Goal: Information Seeking & Learning: Find contact information

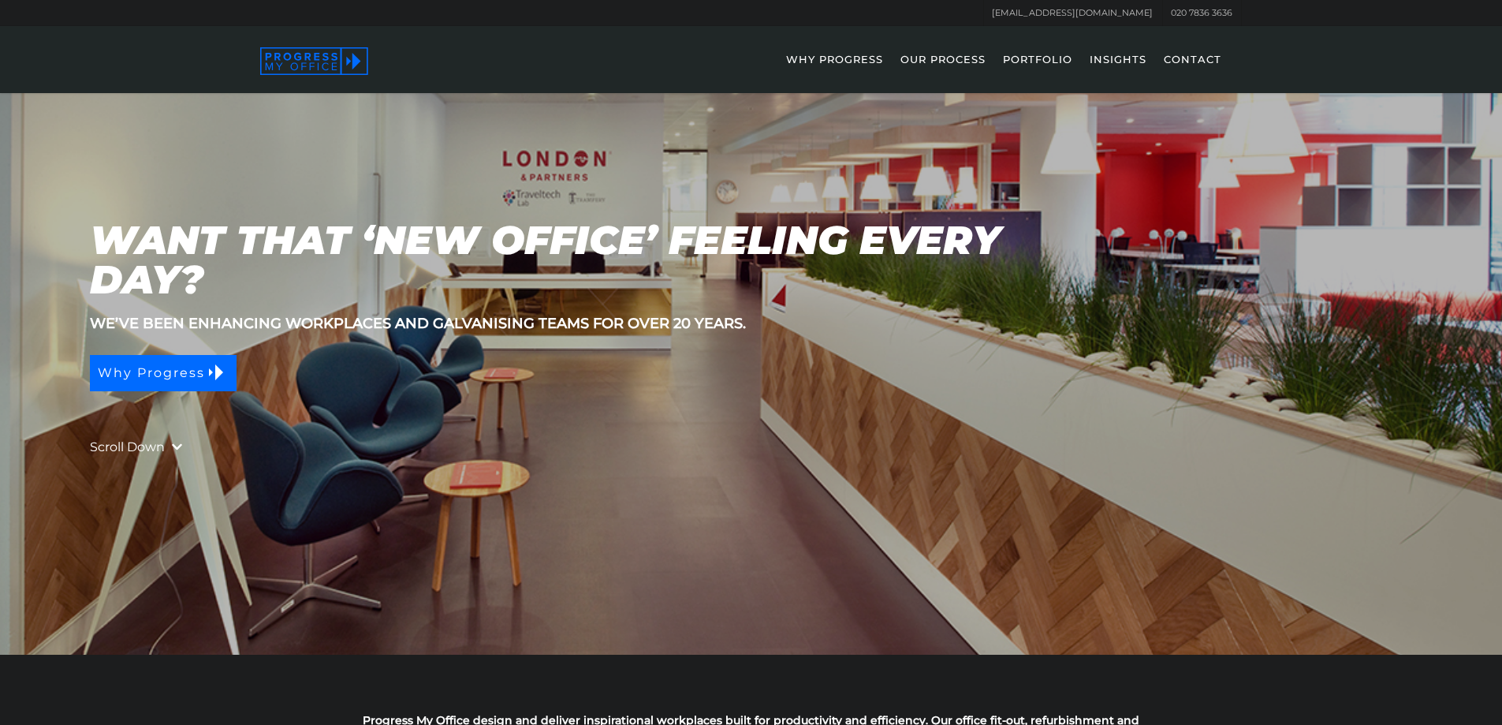
scroll to position [32, 0]
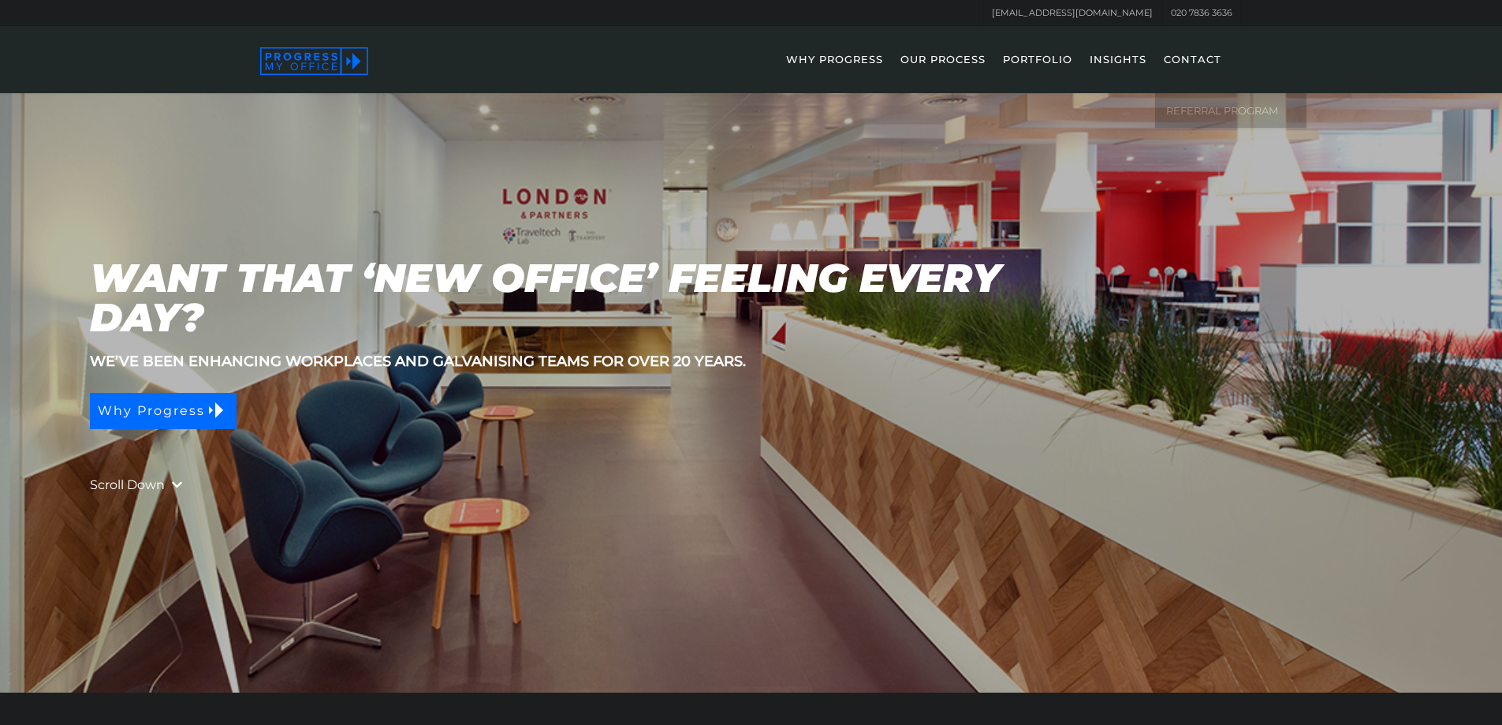
click at [1188, 54] on link "CONTACT" at bounding box center [1192, 70] width 73 height 46
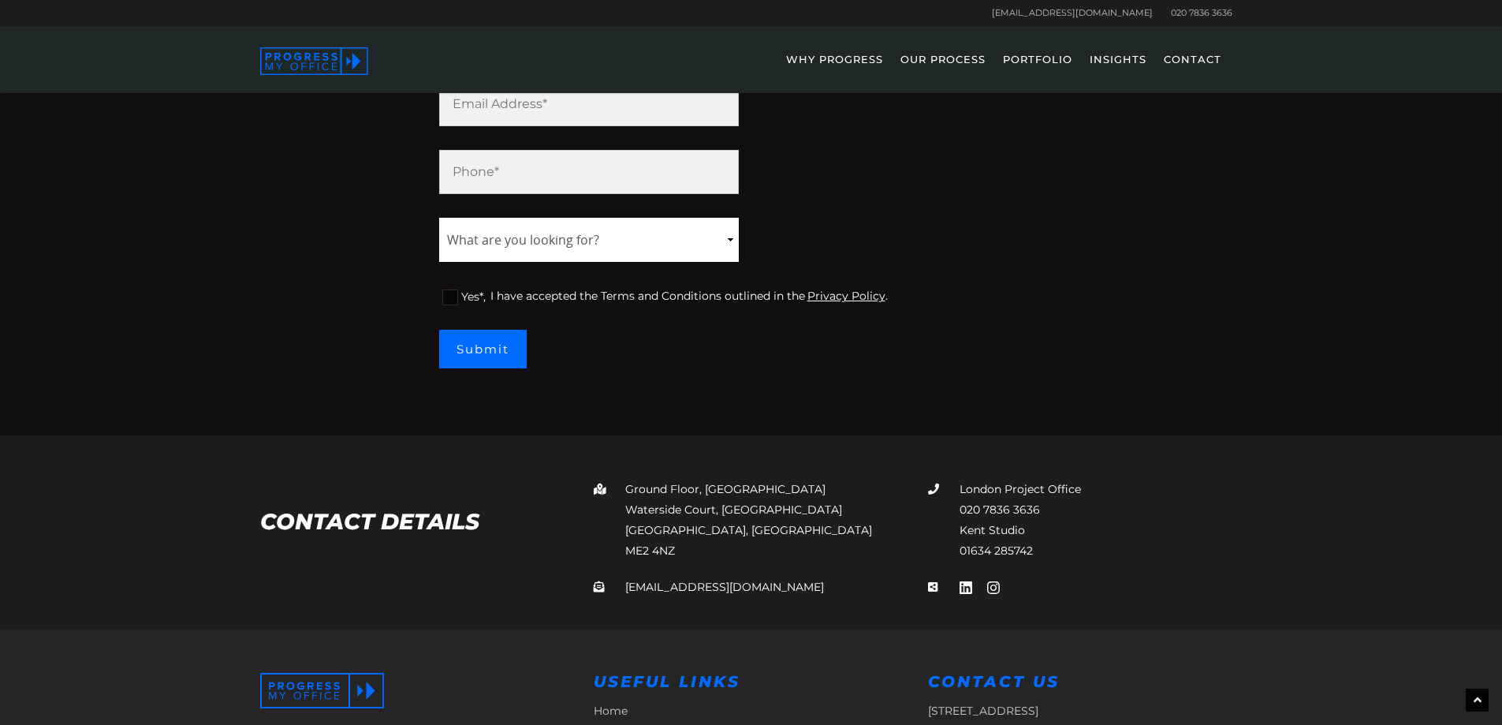
scroll to position [355, 0]
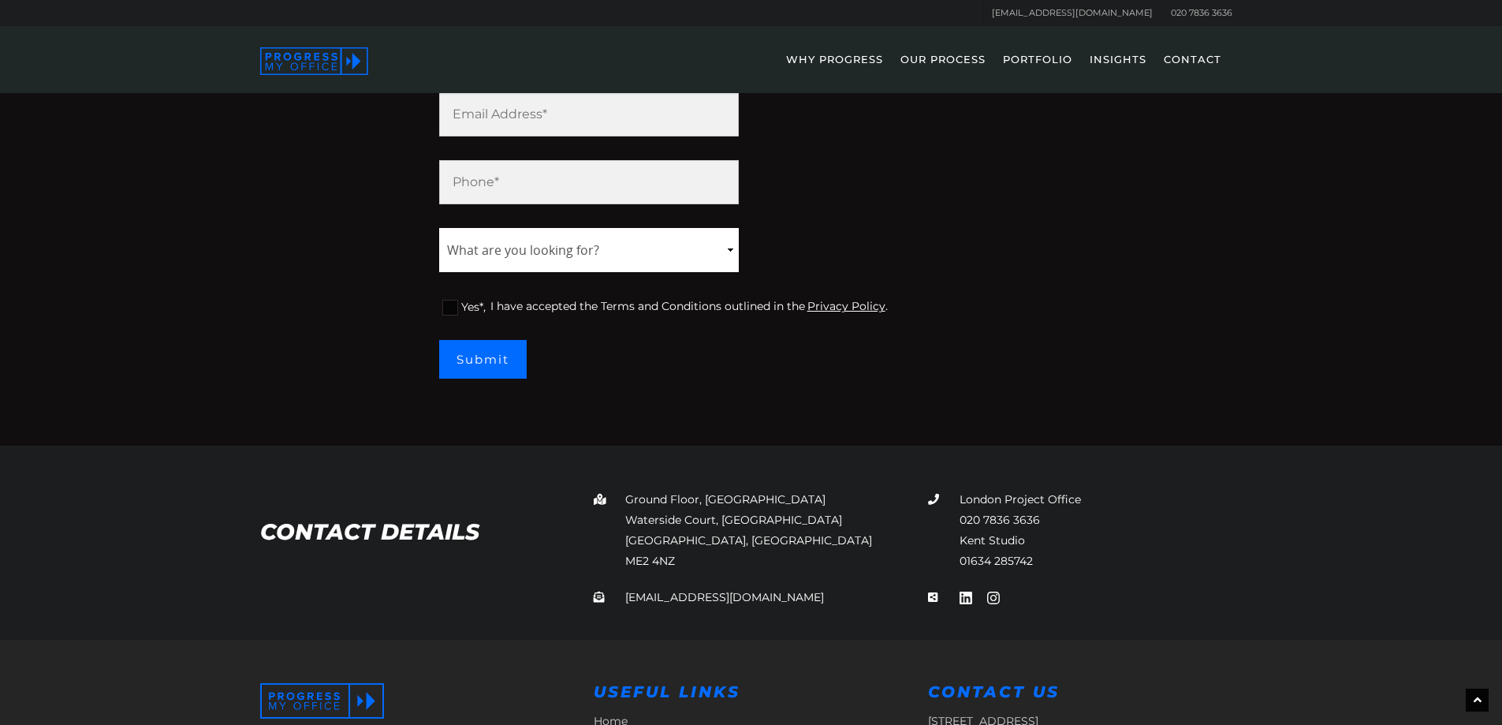
drag, startPoint x: 627, startPoint y: 500, endPoint x: 687, endPoint y: 553, distance: 79.9
click at [687, 553] on p "[GEOGRAPHIC_DATA], [STREET_ADDRESS]" at bounding box center [750, 530] width 313 height 82
copy p "[GEOGRAPHIC_DATA], [STREET_ADDRESS]"
